Goal: Task Accomplishment & Management: Complete application form

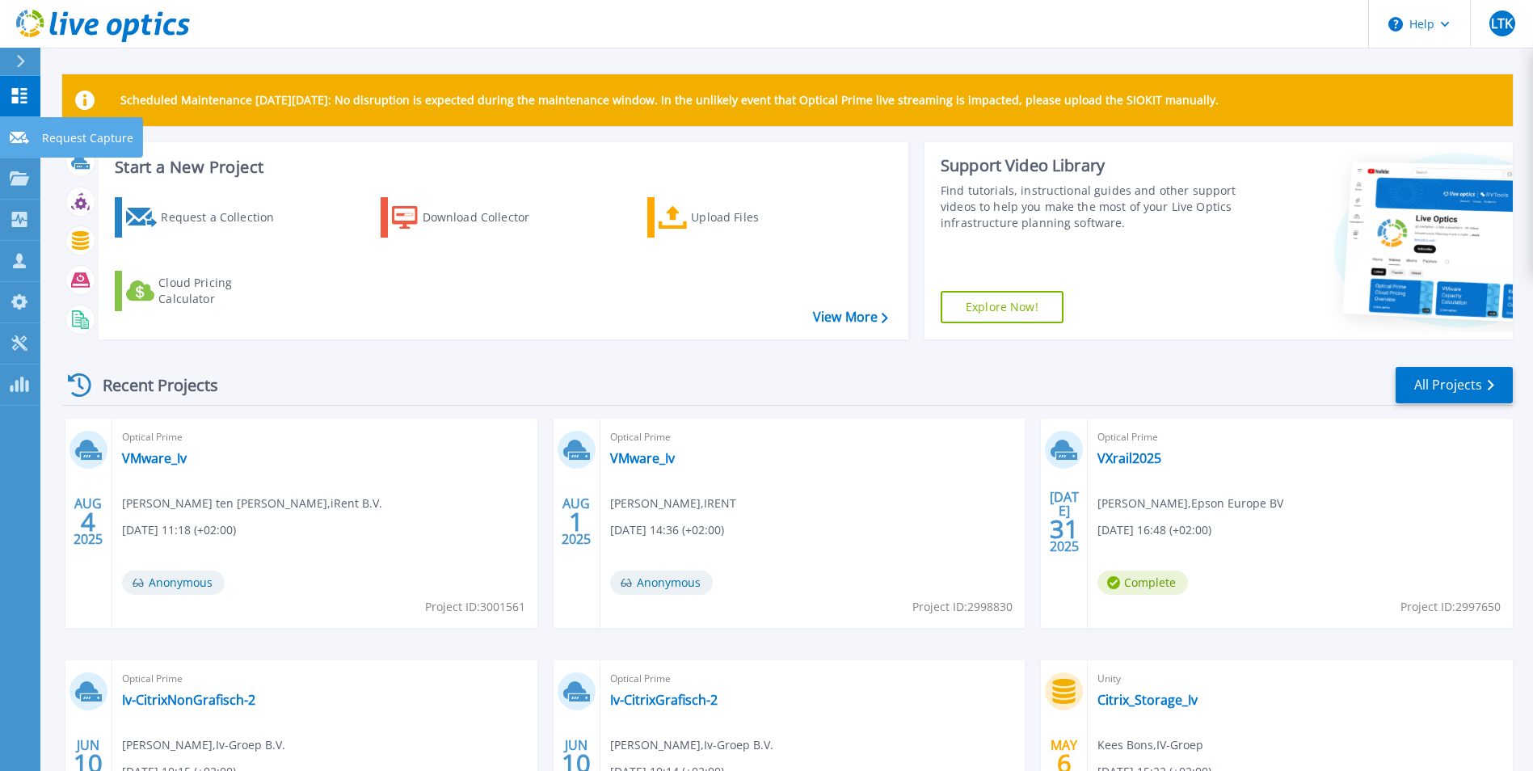
click at [105, 139] on p "Request Capture" at bounding box center [87, 138] width 91 height 42
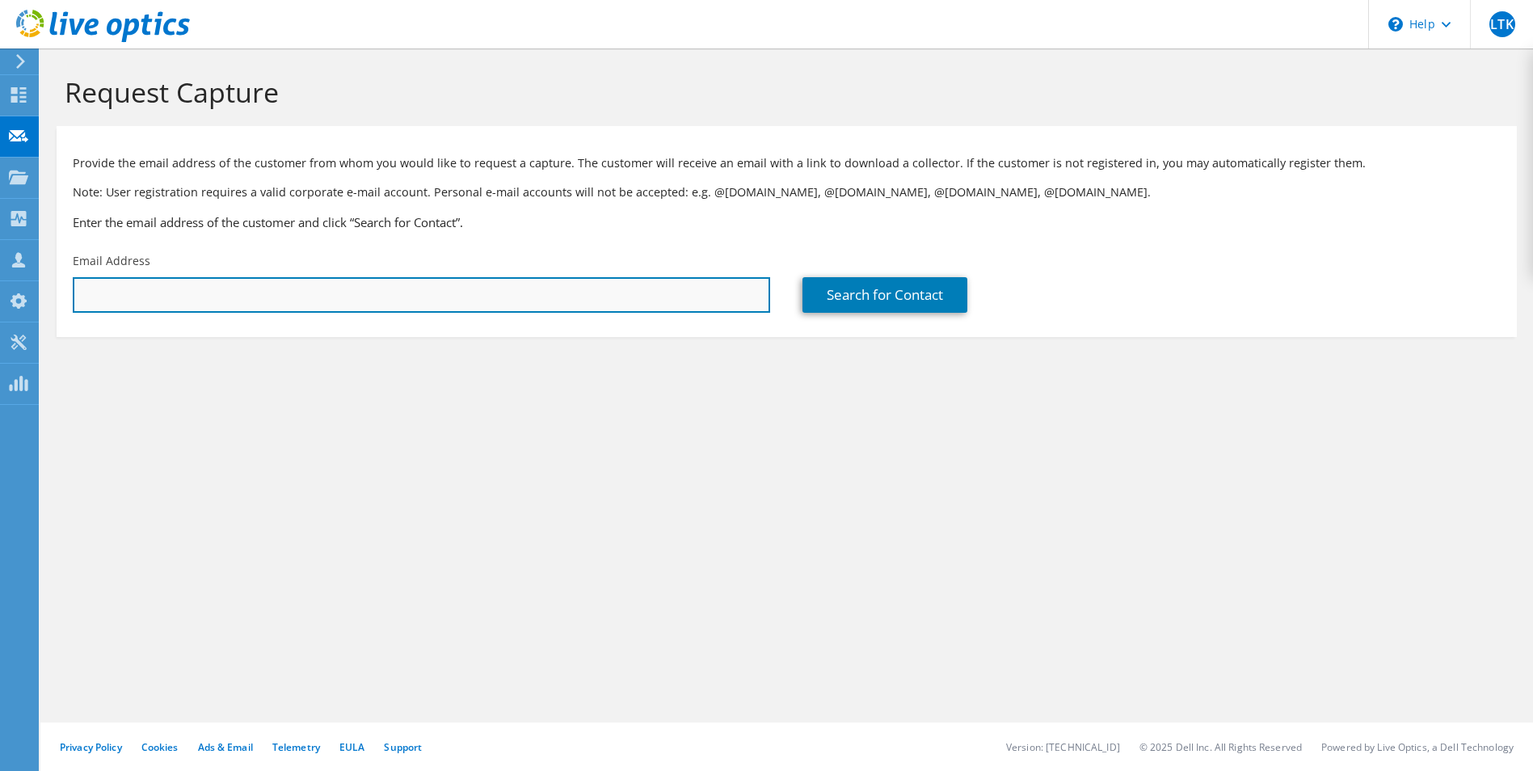
click at [535, 300] on input "text" at bounding box center [422, 295] width 698 height 36
click at [282, 293] on input "text" at bounding box center [422, 295] width 698 height 36
drag, startPoint x: 255, startPoint y: 301, endPoint x: 242, endPoint y: 297, distance: 13.1
click at [255, 301] on input "text" at bounding box center [422, 295] width 698 height 36
paste input "sebastian.thommes@iee.lu"
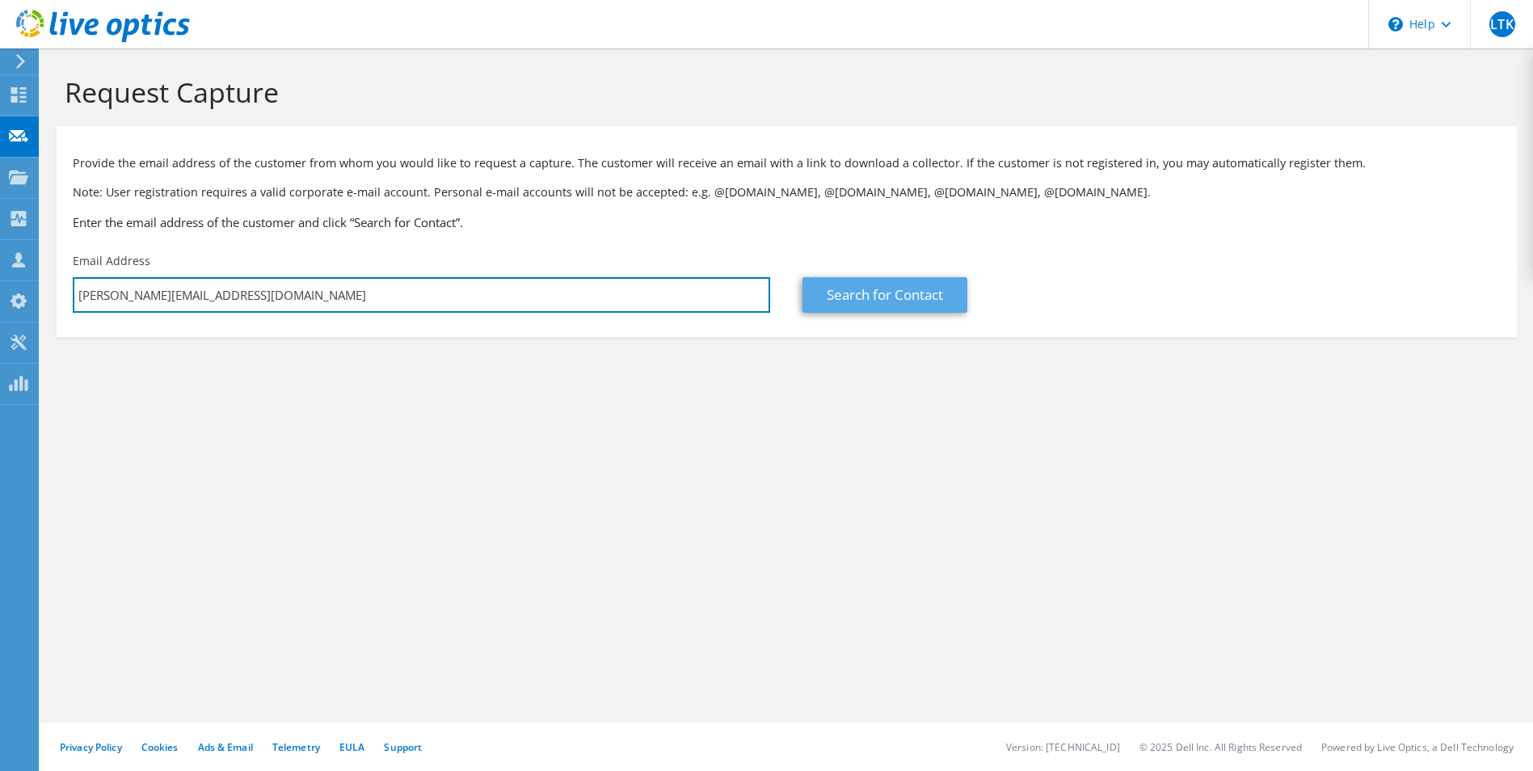
type input "sebastian.thommes@iee.lu"
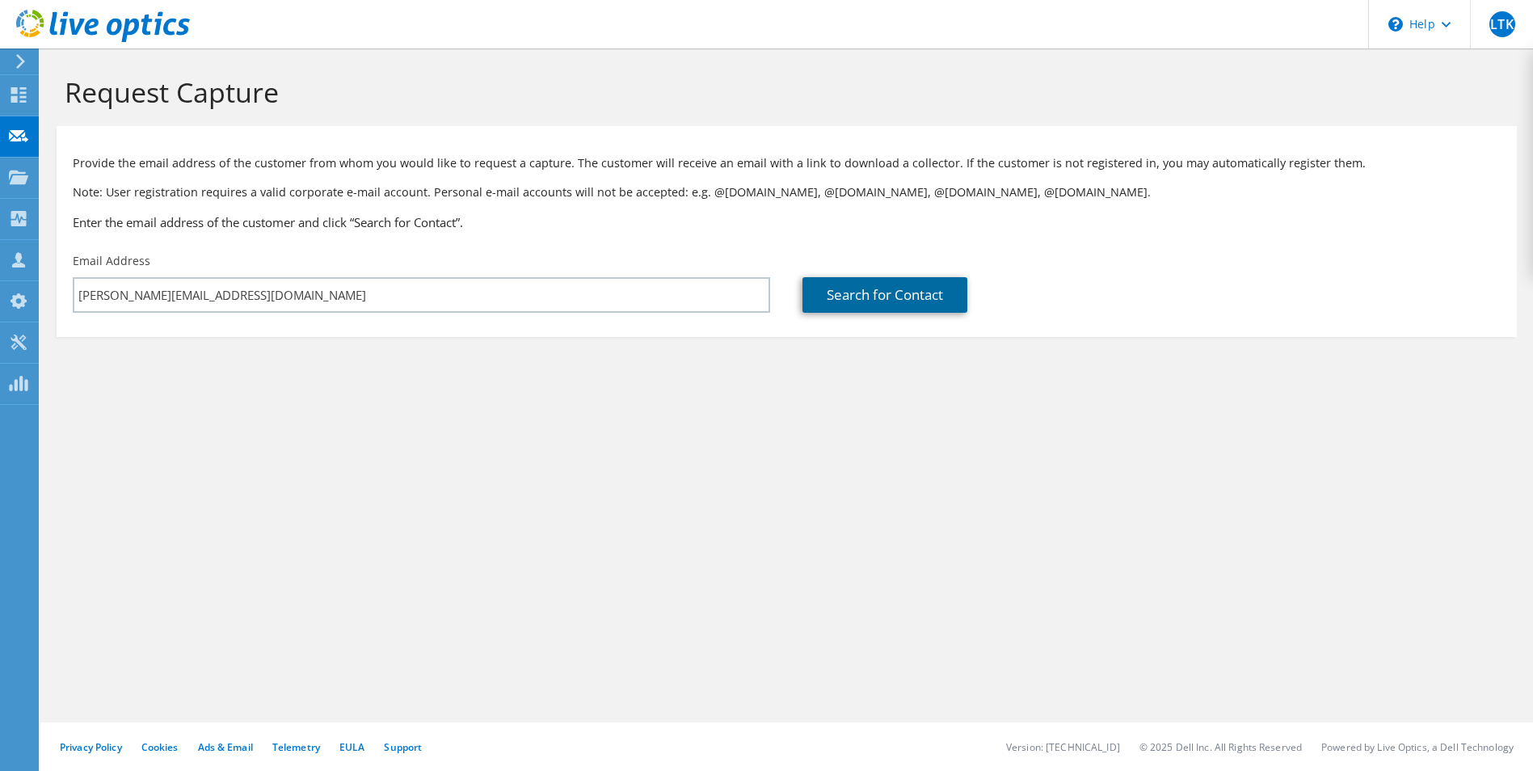
click at [896, 293] on link "Search for Contact" at bounding box center [885, 295] width 165 height 36
type input "IEE INTERNATIONAL ELECTRONICS & ENGINEERING SA"
type input "sebastien"
type input "Thommes"
type input "[GEOGRAPHIC_DATA]"
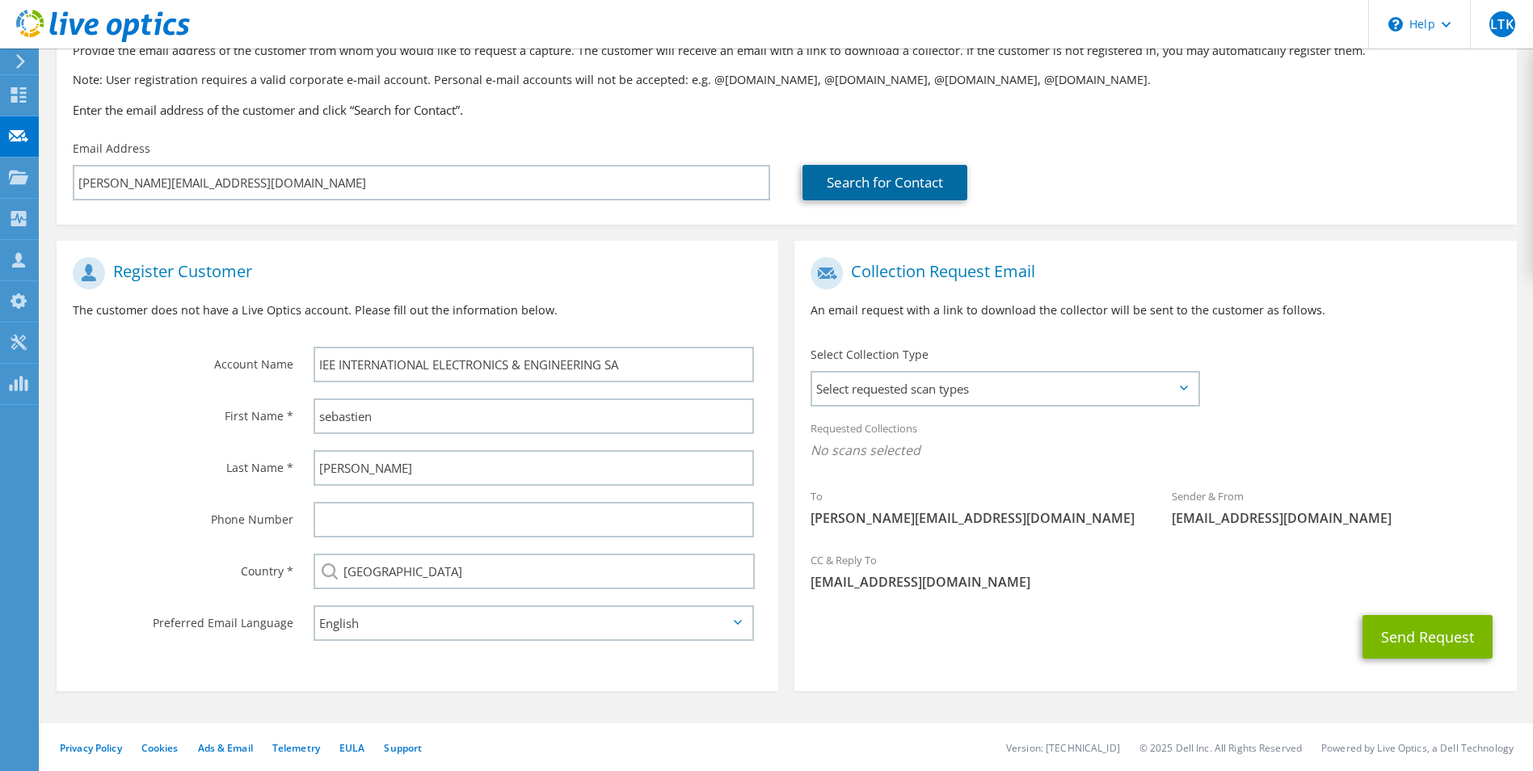
scroll to position [113, 0]
click at [975, 386] on span "Select requested scan types" at bounding box center [1004, 388] width 385 height 32
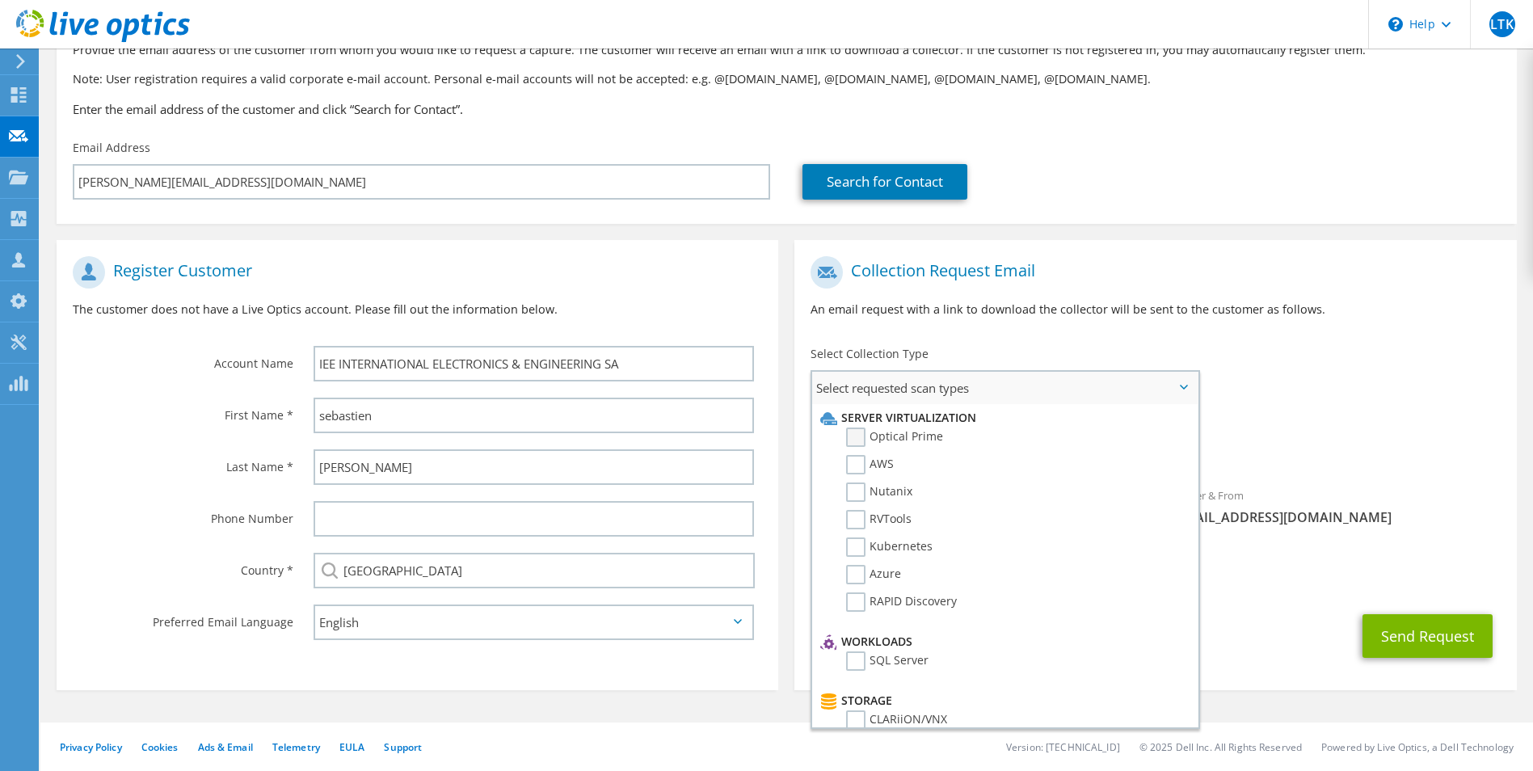
click at [911, 435] on label "Optical Prime" at bounding box center [894, 437] width 97 height 19
click at [0, 0] on input "Optical Prime" at bounding box center [0, 0] width 0 height 0
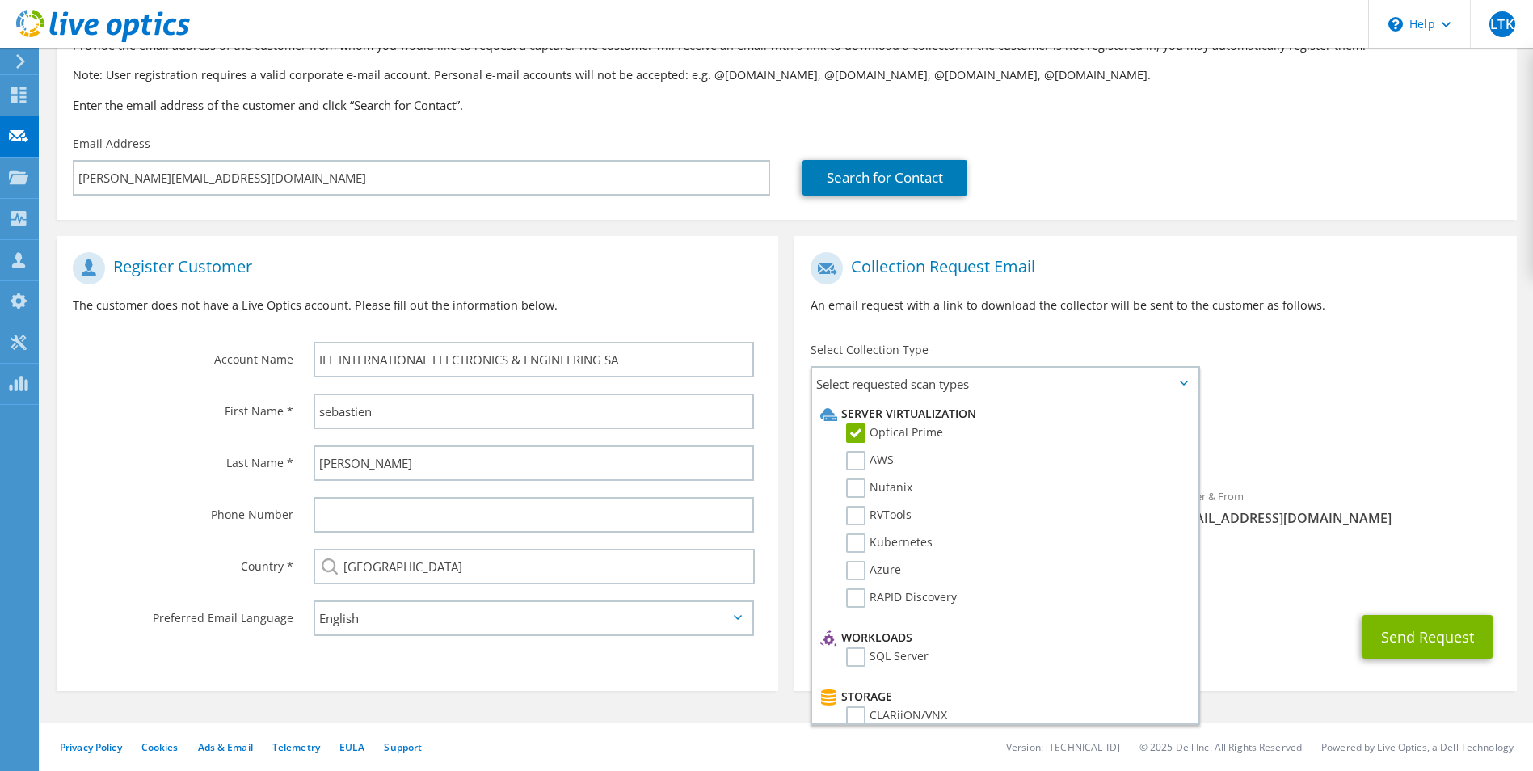
scroll to position [118, 0]
click at [1330, 416] on div "Requested Collections No scans selected Optical Prime" at bounding box center [1156, 438] width 722 height 65
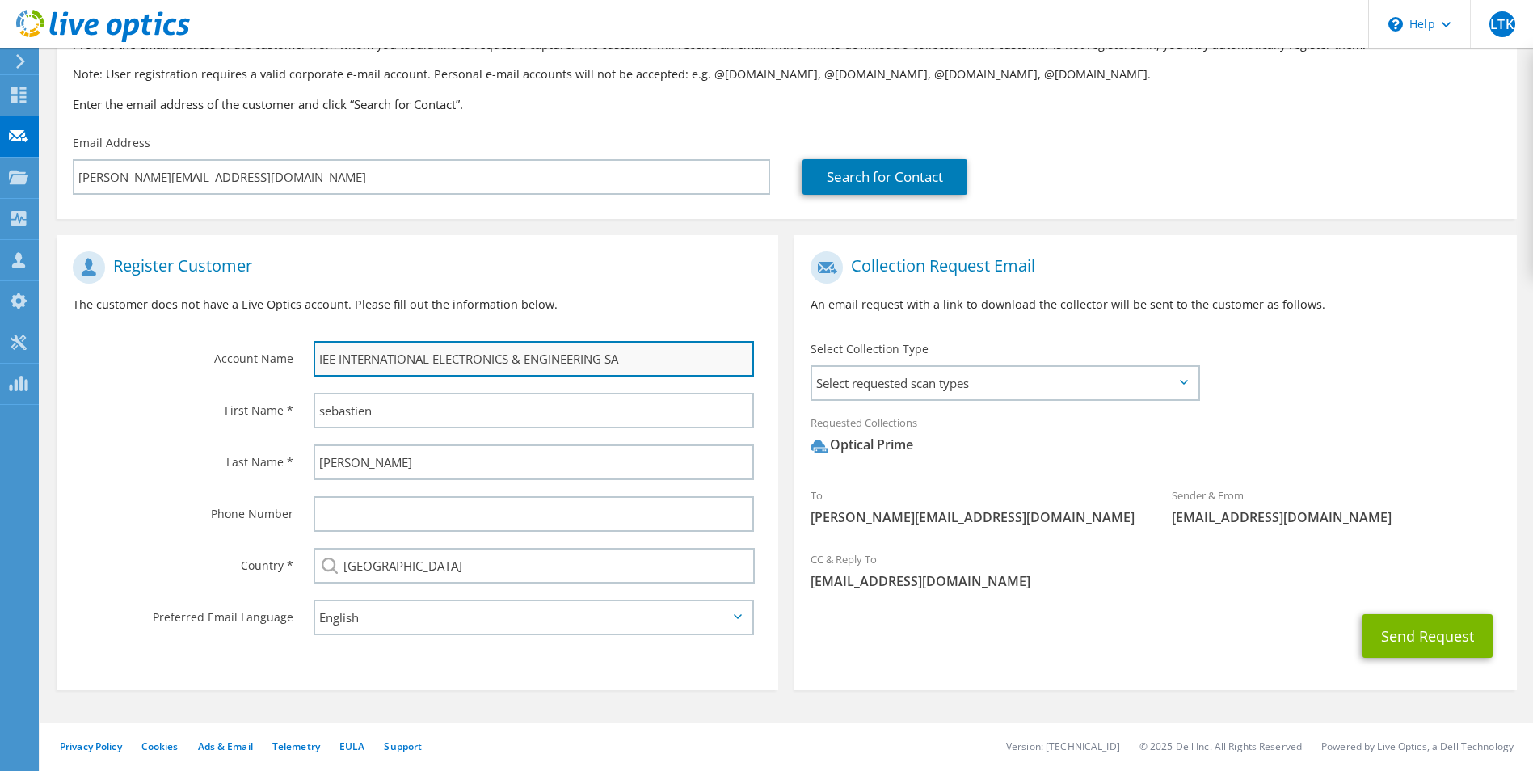
click at [660, 362] on input "IEE INTERNATIONAL ELECTRONICS & ENGINEERING SA" at bounding box center [534, 359] width 441 height 36
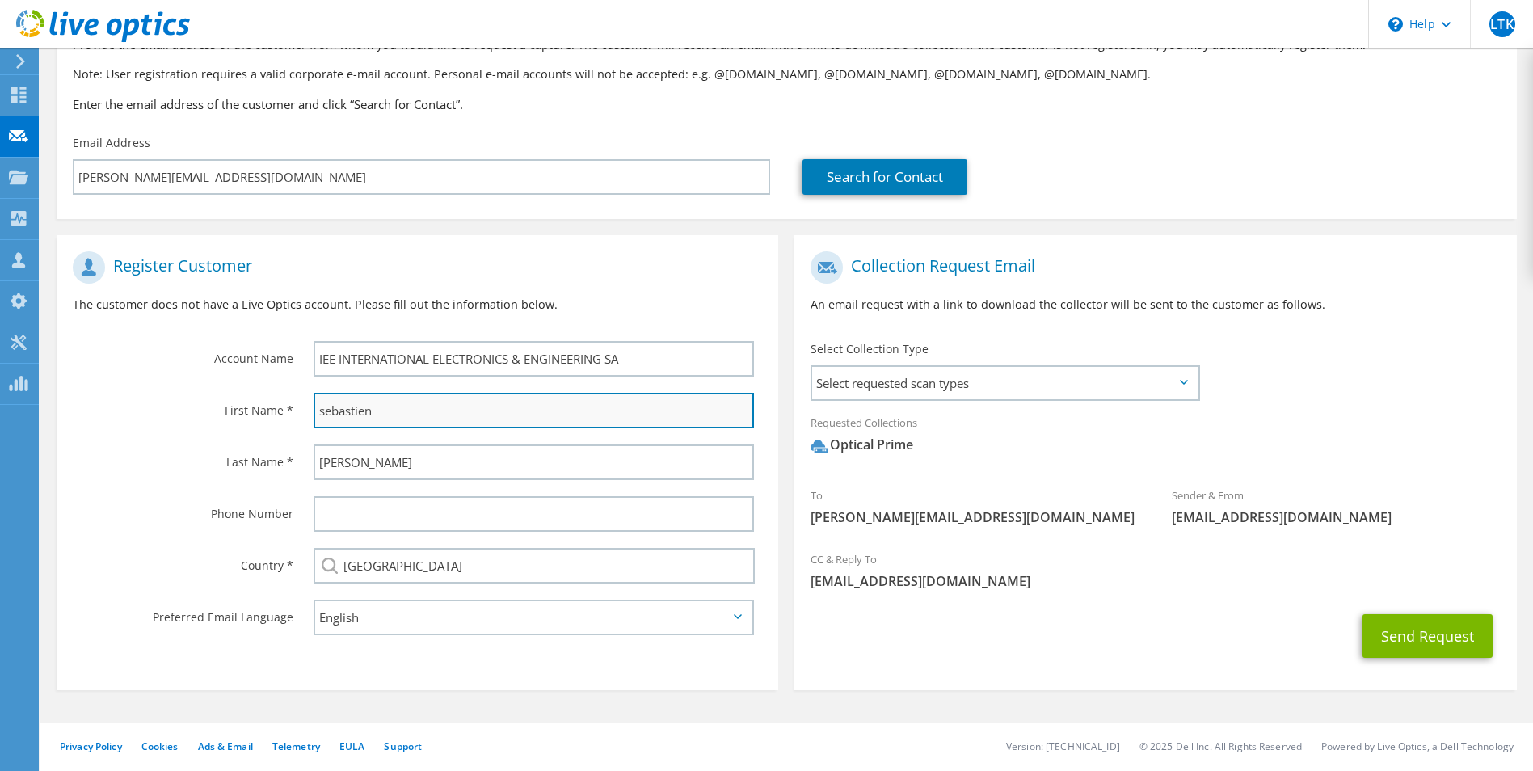
click at [335, 411] on input "sebastien" at bounding box center [534, 411] width 441 height 36
click at [369, 410] on input "Sebastien" at bounding box center [534, 411] width 441 height 36
type input "Sebastian"
click at [1060, 602] on div "CC & Reply To laurens@irent.nl" at bounding box center [1156, 574] width 722 height 64
click at [966, 385] on span "Select requested scan types" at bounding box center [1004, 383] width 385 height 32
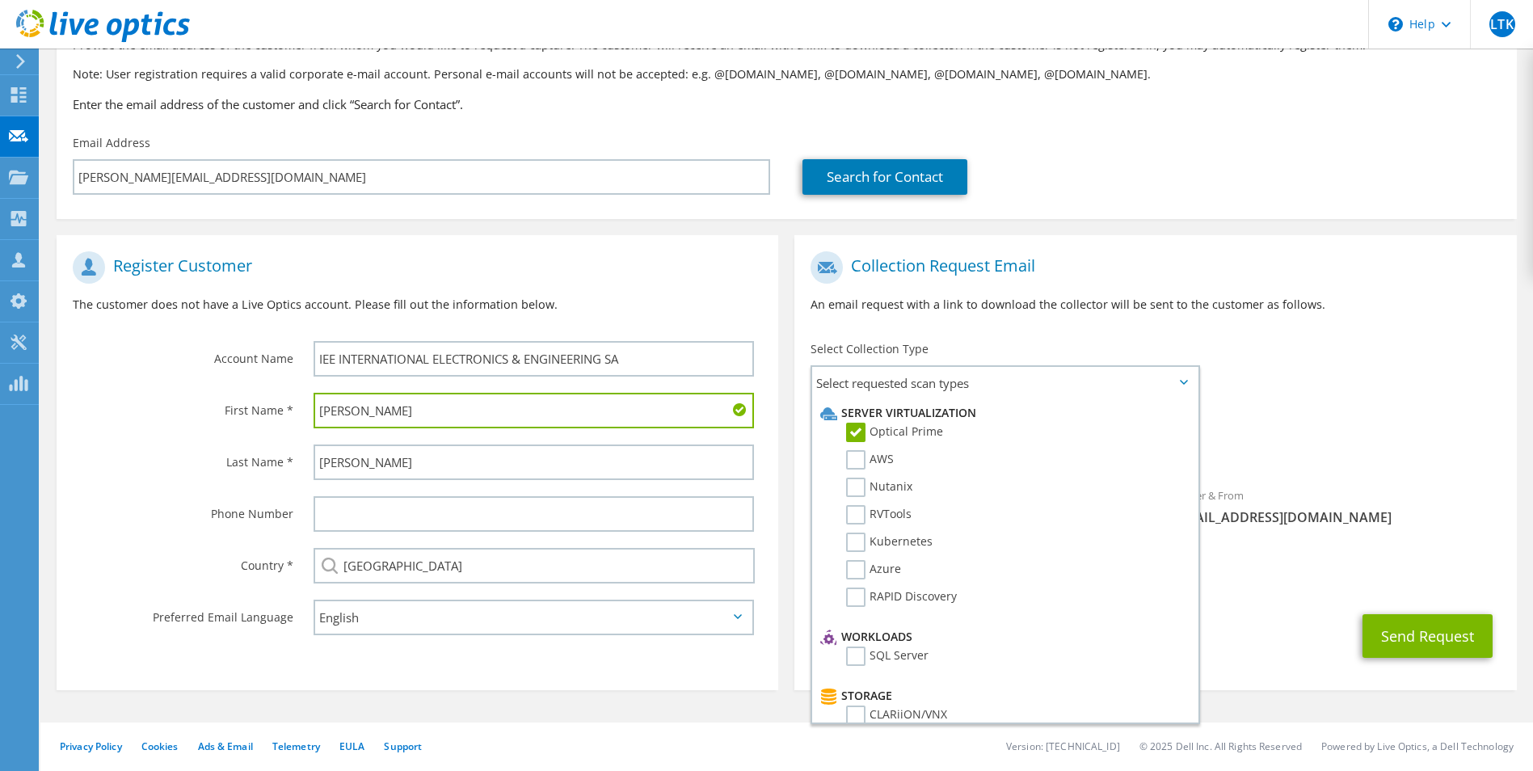
click at [1351, 441] on span "Optical Prime" at bounding box center [1155, 449] width 689 height 27
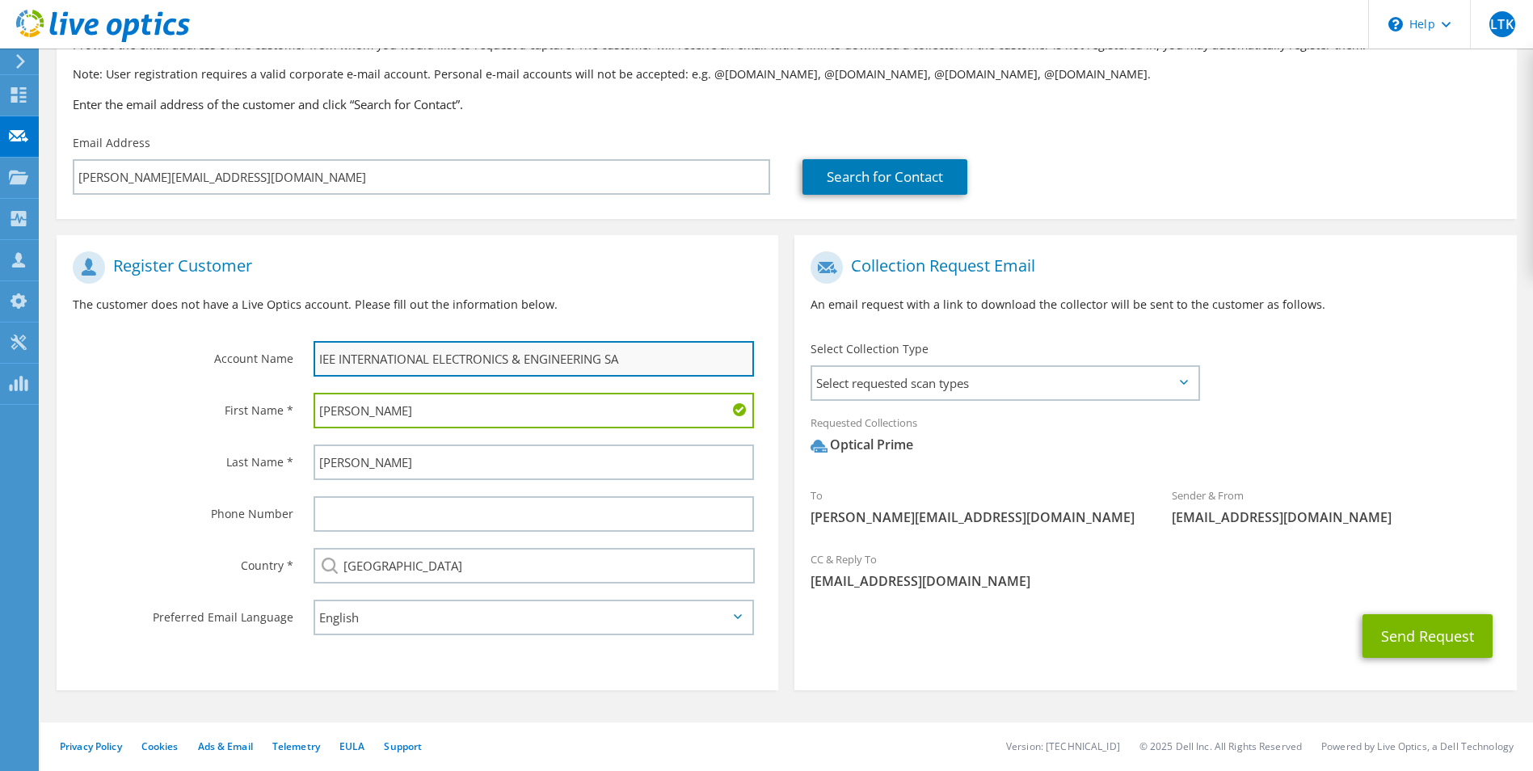
click at [677, 354] on input "IEE INTERNATIONAL ELECTRONICS & ENGINEERING SA" at bounding box center [534, 359] width 441 height 36
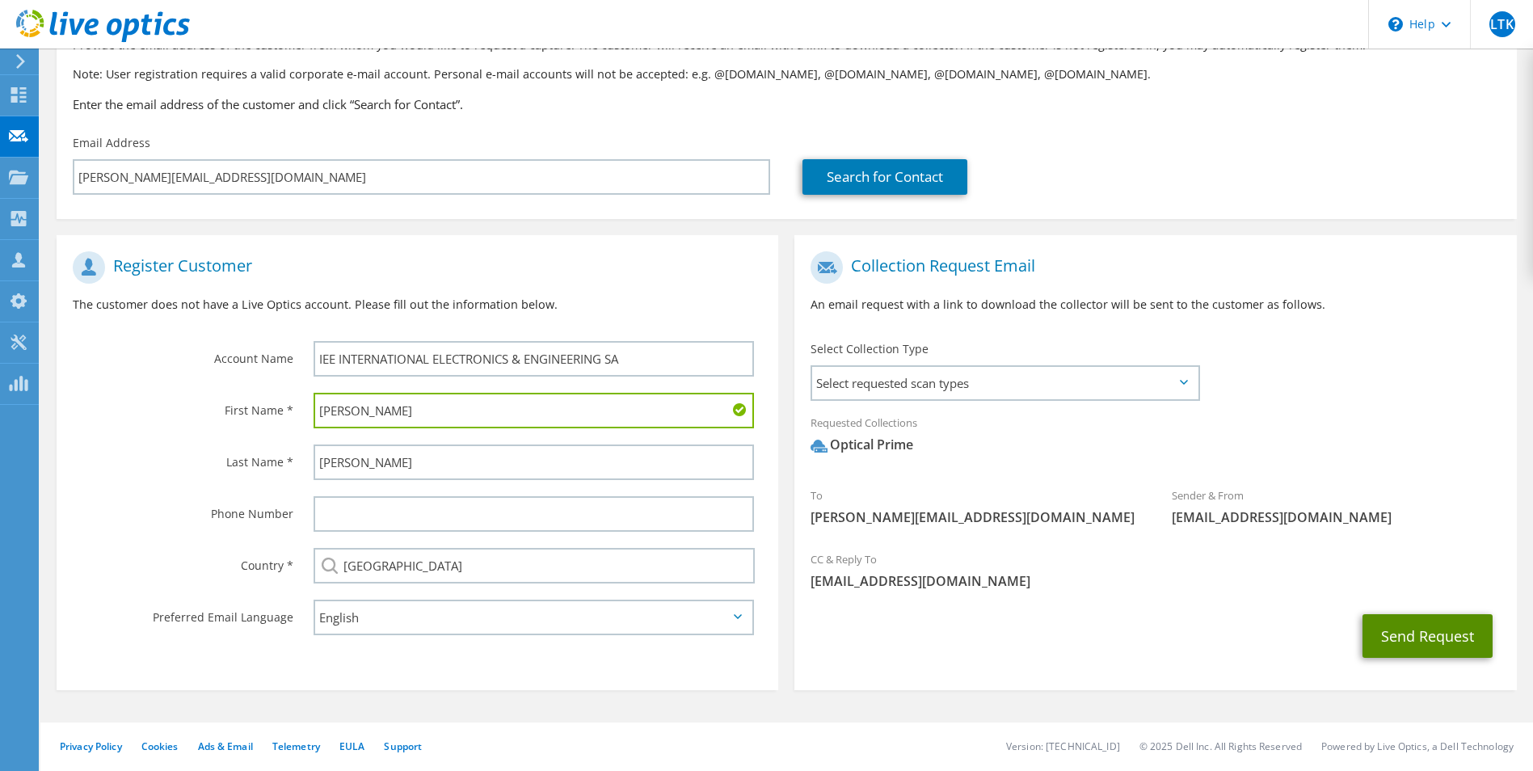
click at [1422, 635] on button "Send Request" at bounding box center [1428, 636] width 130 height 44
